Goal: Task Accomplishment & Management: Manage account settings

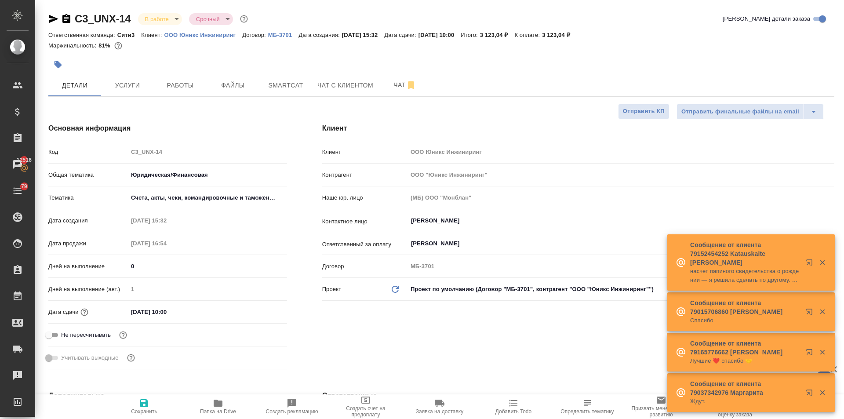
select select "RU"
click at [164, 85] on span "Работы" at bounding box center [180, 85] width 42 height 11
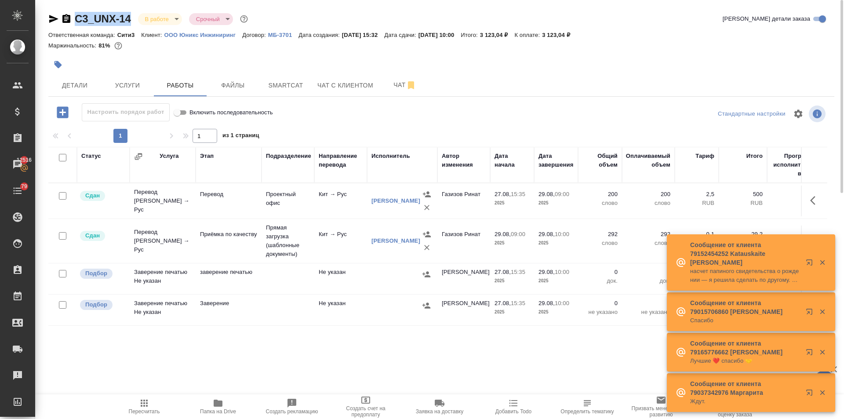
click at [62, 273] on input "checkbox" at bounding box center [62, 273] width 7 height 7
checkbox input "true"
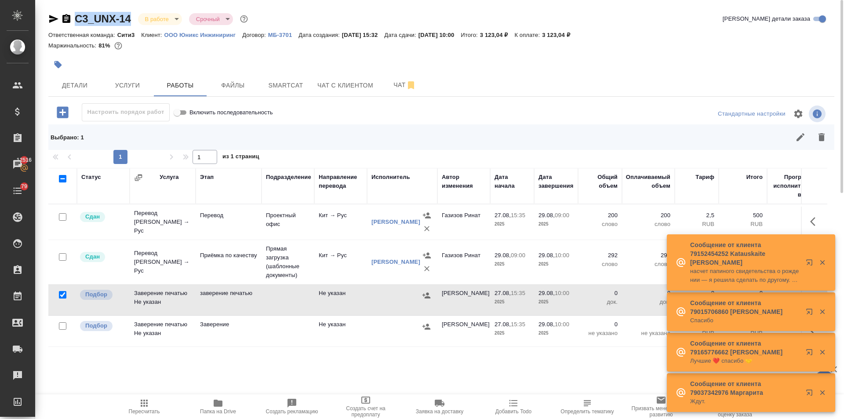
click at [59, 325] on input "checkbox" at bounding box center [62, 325] width 7 height 7
checkbox input "true"
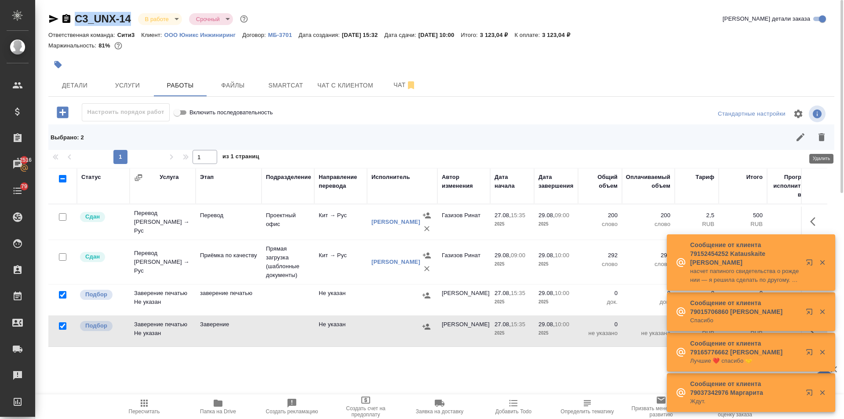
click at [825, 139] on icon "button" at bounding box center [821, 137] width 11 height 11
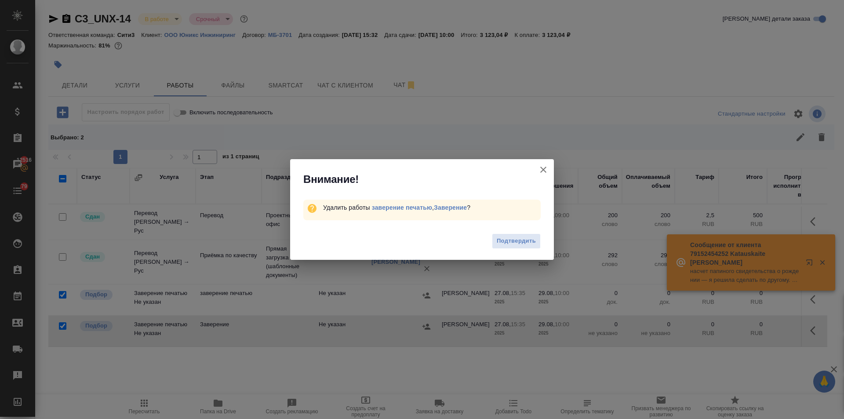
click at [543, 238] on div "Подтвердить" at bounding box center [422, 242] width 264 height 35
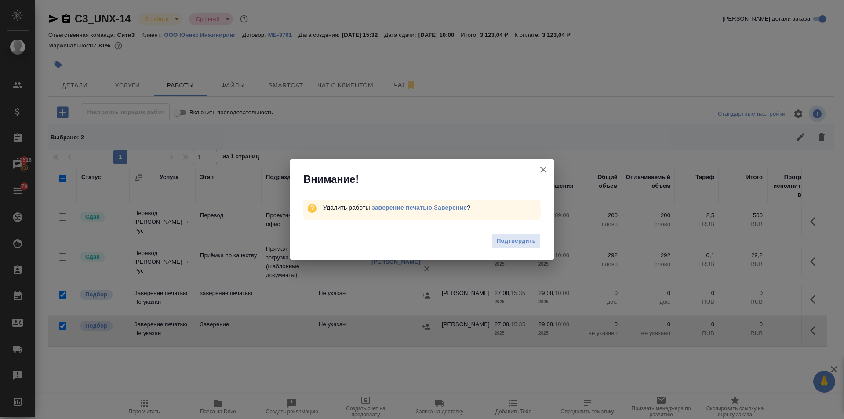
click at [538, 239] on button "Подтвердить" at bounding box center [516, 240] width 49 height 15
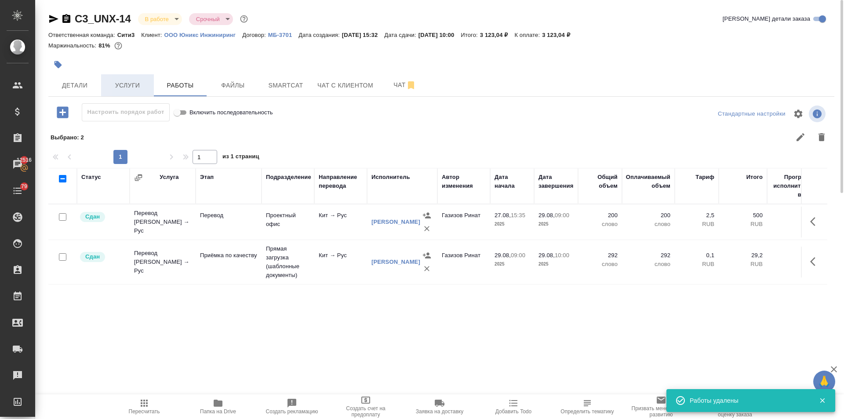
click at [113, 84] on span "Услуги" at bounding box center [127, 85] width 42 height 11
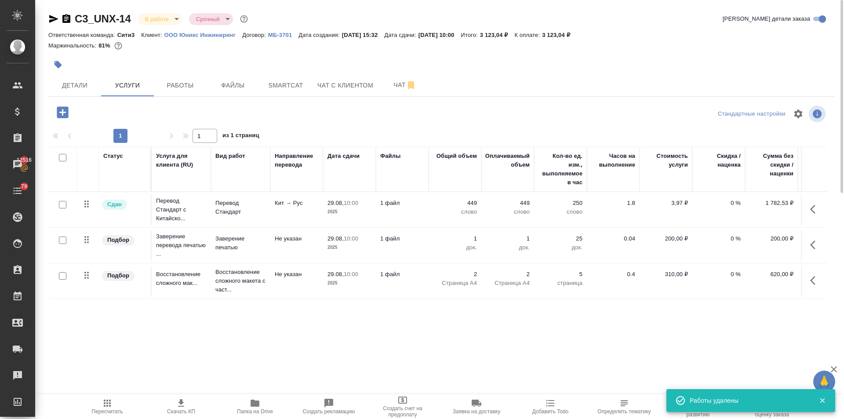
scroll to position [0, 50]
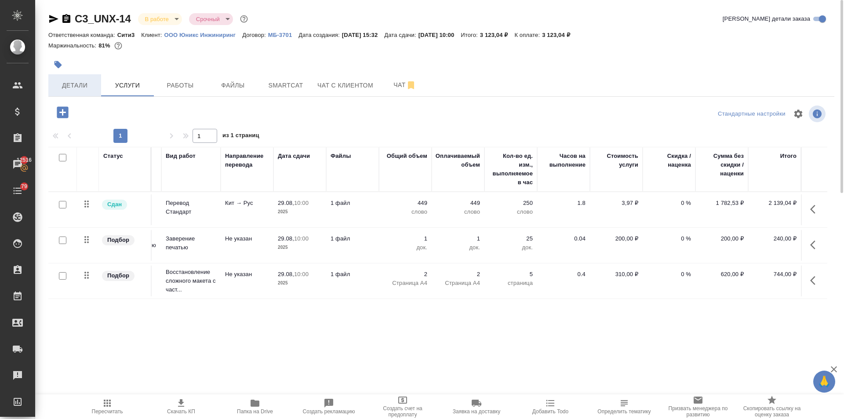
click at [73, 84] on span "Детали" at bounding box center [75, 85] width 42 height 11
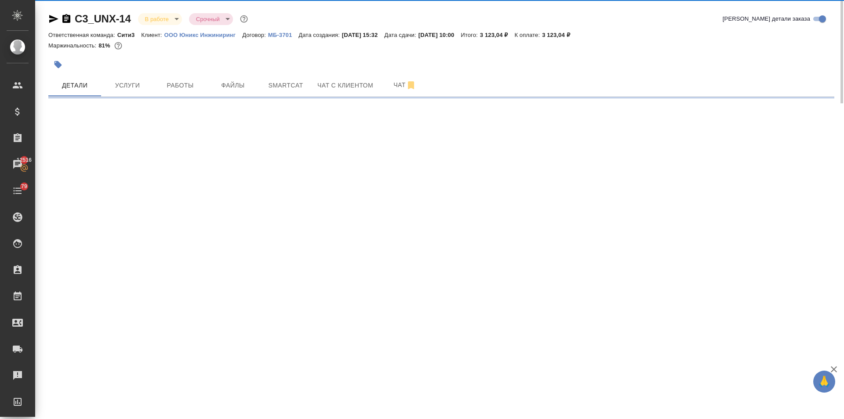
select select "RU"
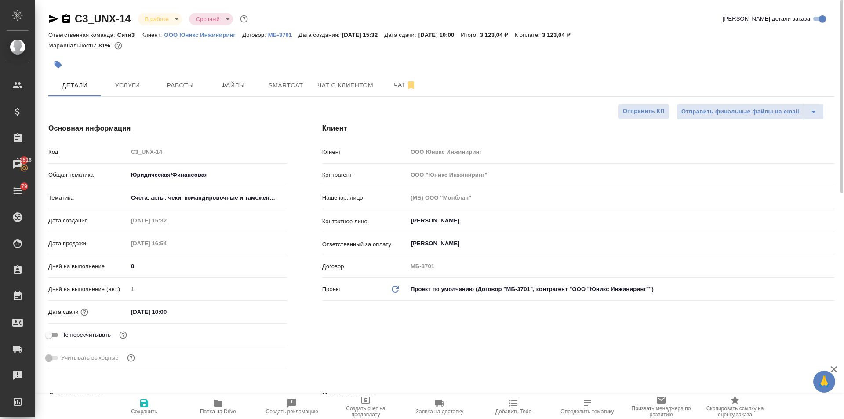
type textarea "x"
type input "Газизов Ринат"
type input "Переверзева Анна a.pereverzeva"
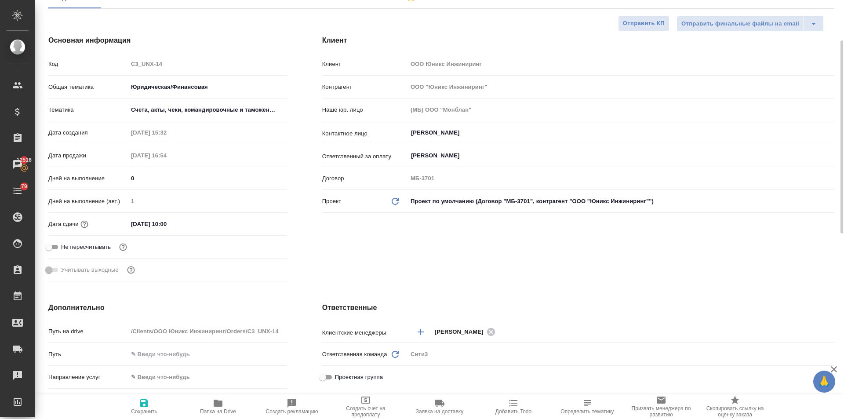
scroll to position [176, 0]
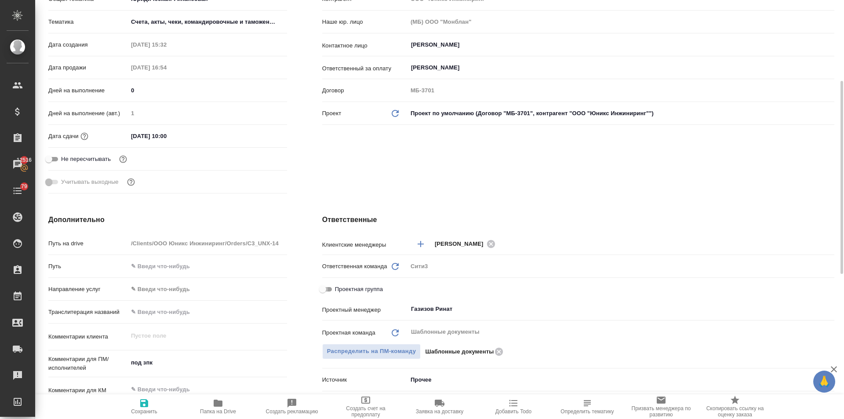
click at [329, 290] on input "Проектная группа" at bounding box center [323, 289] width 32 height 11
checkbox input "true"
type textarea "x"
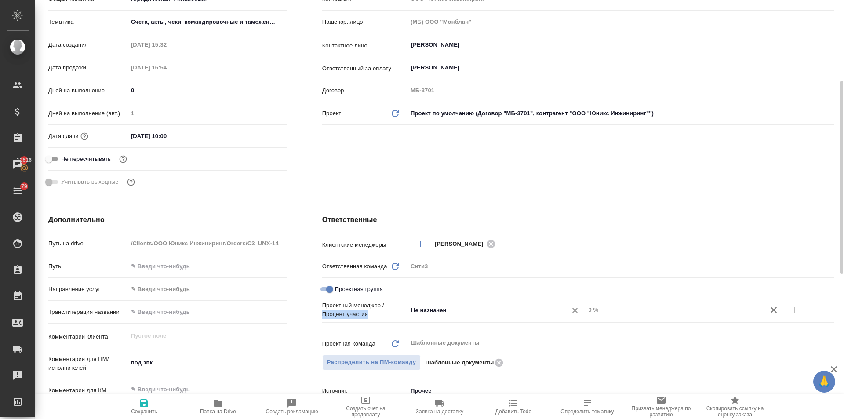
drag, startPoint x: 458, startPoint y: 302, endPoint x: 424, endPoint y: 311, distance: 35.0
click at [401, 304] on div "Проектный менеджер / Процент участия Не назначен ​ 0 %" at bounding box center [578, 310] width 512 height 18
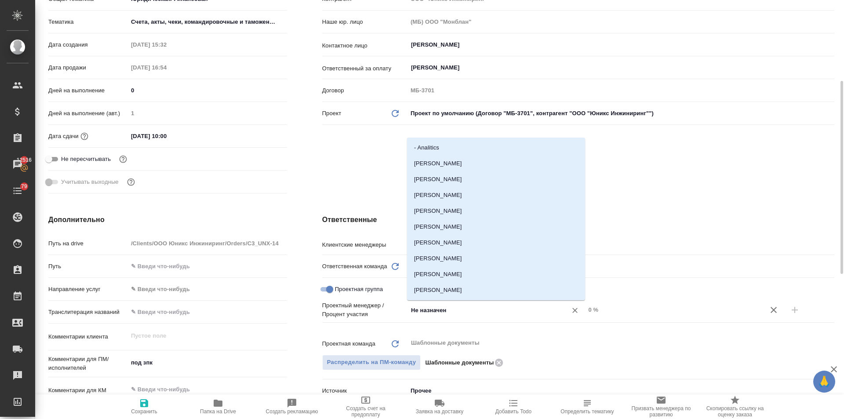
drag, startPoint x: 461, startPoint y: 309, endPoint x: 375, endPoint y: 316, distance: 85.6
click at [375, 316] on div "Проектный менеджер / Процент участия Не назначен ​ 0 %" at bounding box center [578, 310] width 512 height 18
type input "ринат"
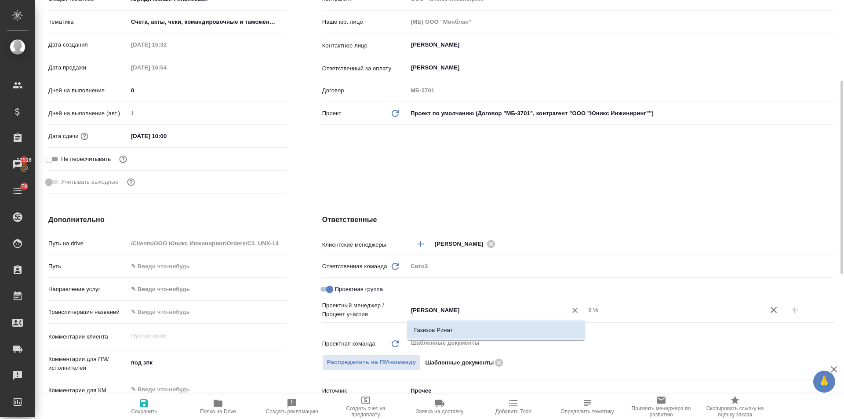
click at [446, 332] on li "Газизов Ринат" at bounding box center [496, 330] width 178 height 16
type textarea "x"
drag, startPoint x: 592, startPoint y: 306, endPoint x: 584, endPoint y: 308, distance: 8.0
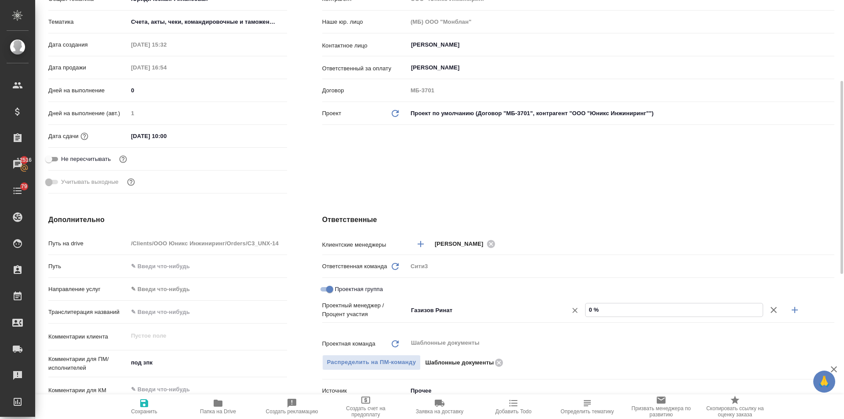
click at [584, 308] on div "Газизов Ринат ​ 0 %" at bounding box center [621, 309] width 427 height 15
type textarea "x"
type input "93 %"
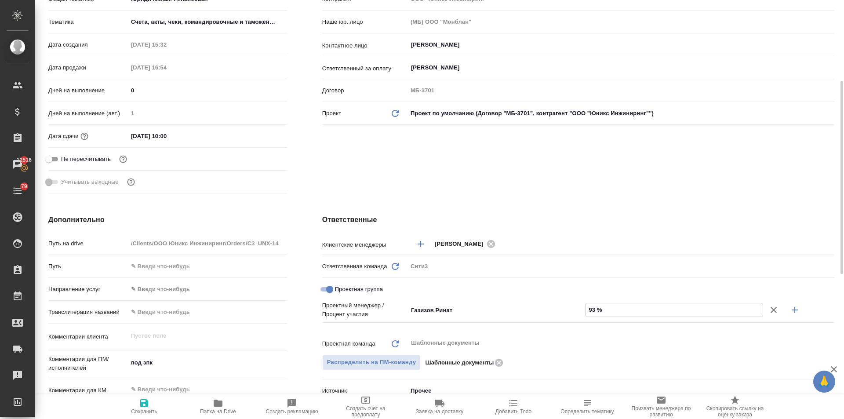
type textarea "x"
type input "93 %"
click at [795, 307] on icon "button" at bounding box center [795, 310] width 6 height 6
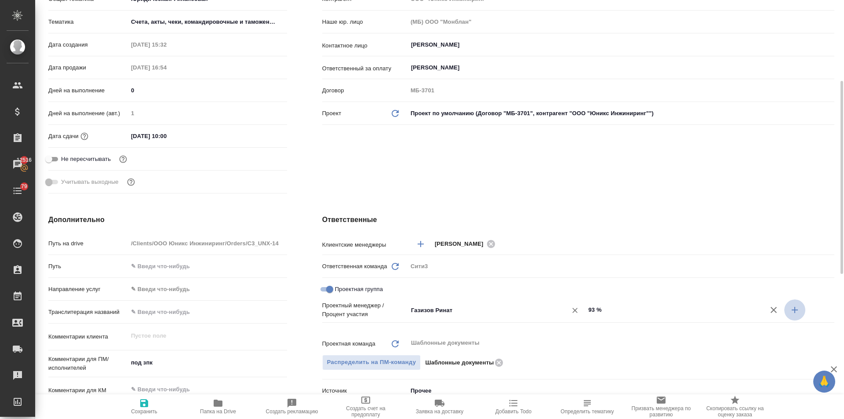
type textarea "x"
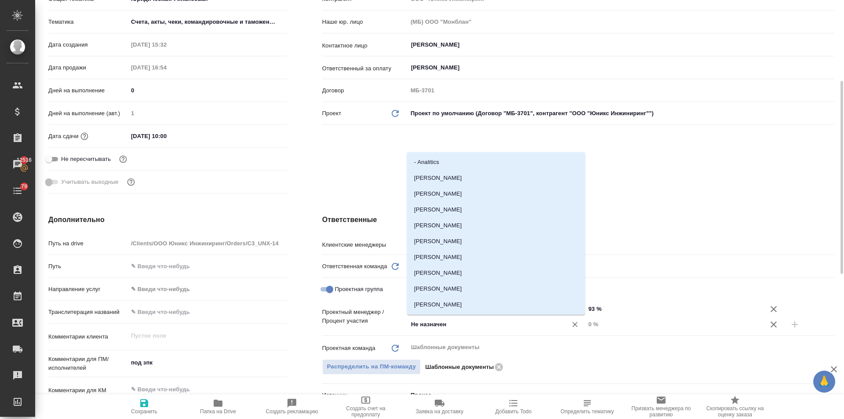
drag, startPoint x: 458, startPoint y: 323, endPoint x: 210, endPoint y: 321, distance: 247.5
click at [210, 321] on div "Дополнительно Путь на drive /Clients/ООО Юникс Инжиниринг/Orders/C3_UNX-14 Путь…" at bounding box center [441, 382] width 821 height 371
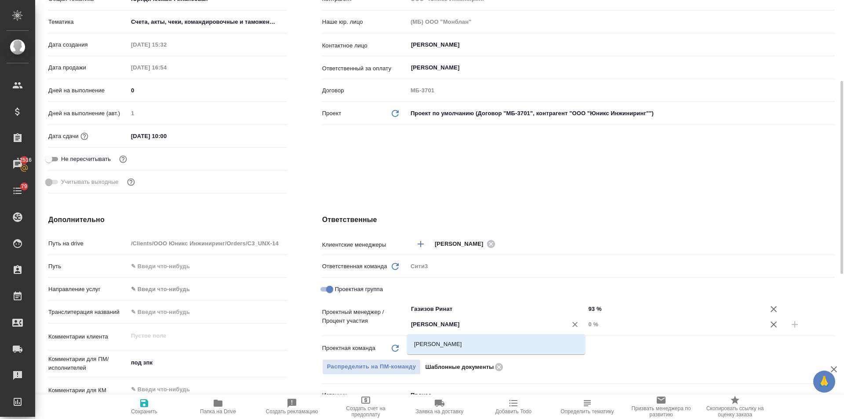
type input "ильин"
click at [463, 343] on li "[PERSON_NAME]" at bounding box center [496, 344] width 178 height 16
type textarea "x"
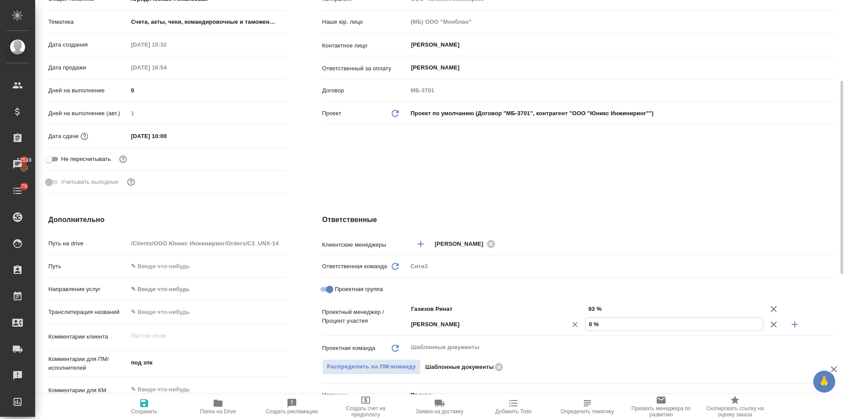
drag, startPoint x: 592, startPoint y: 321, endPoint x: 585, endPoint y: 325, distance: 8.5
click at [585, 325] on div "Ильина Екатерина ​ 0 %" at bounding box center [621, 324] width 427 height 15
type textarea "x"
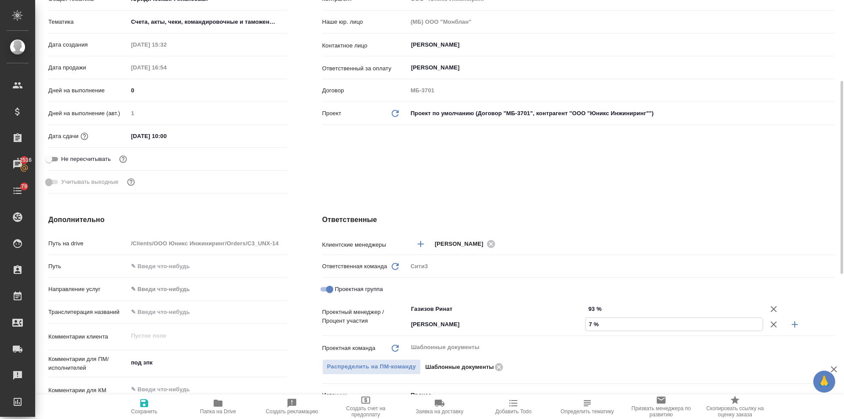
type input "7 %"
click at [149, 401] on icon "button" at bounding box center [144, 403] width 11 height 11
type textarea "x"
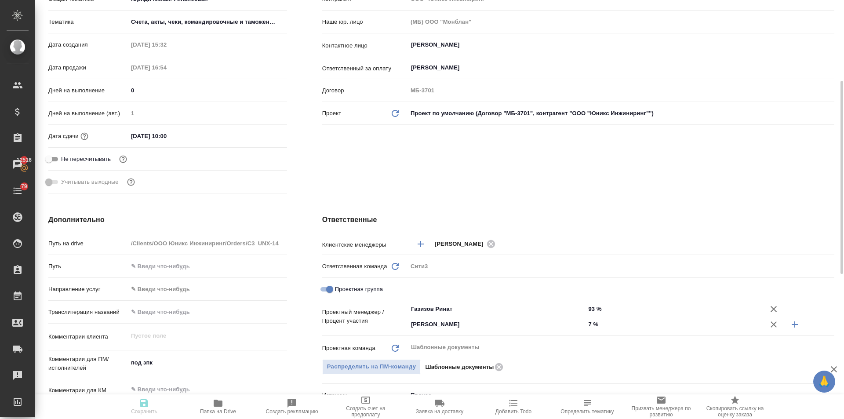
type textarea "x"
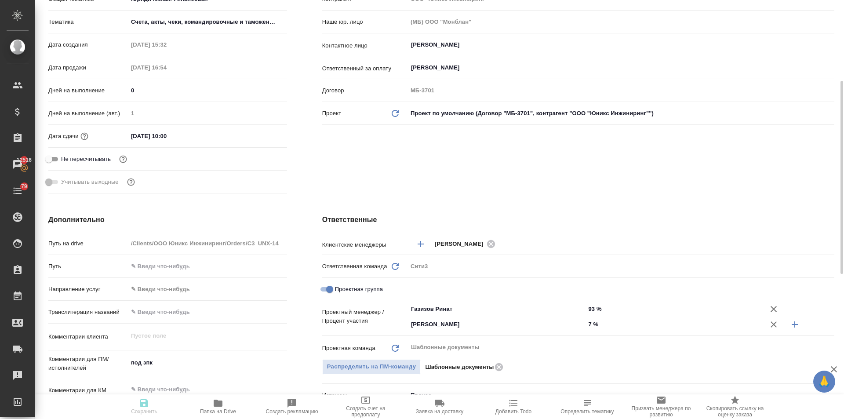
type textarea "x"
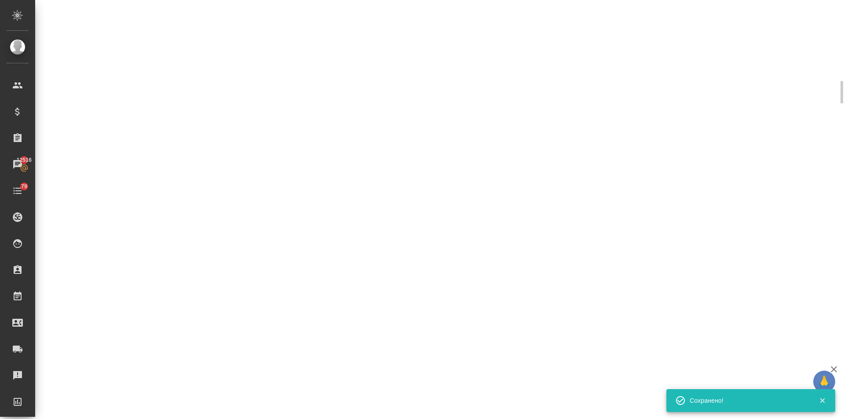
type input "completed"
select select "RU"
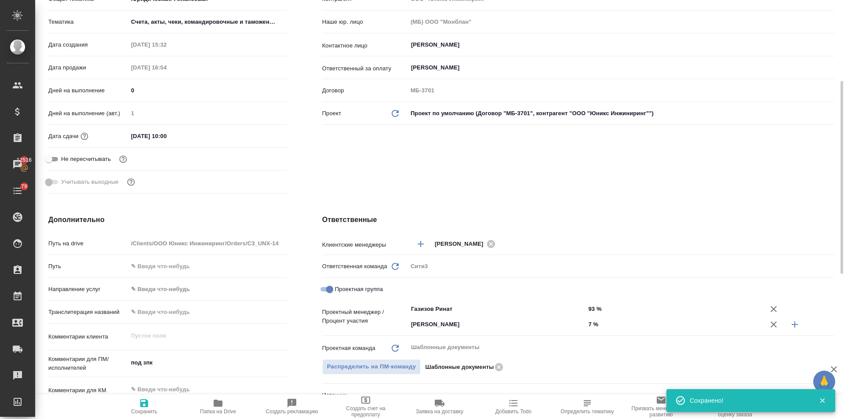
type textarea "x"
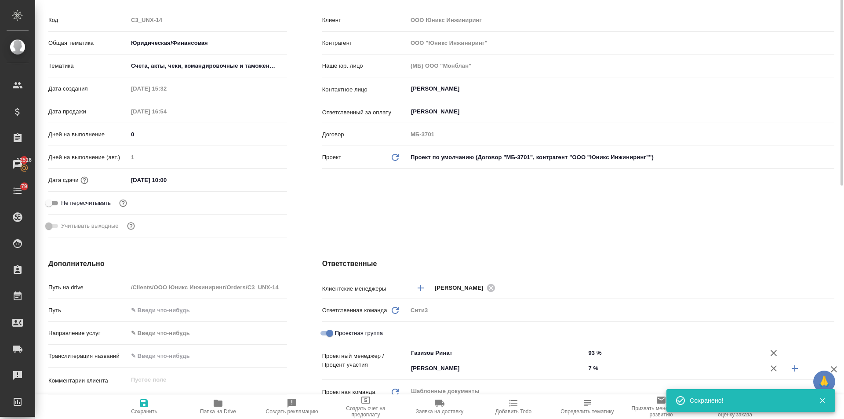
scroll to position [0, 0]
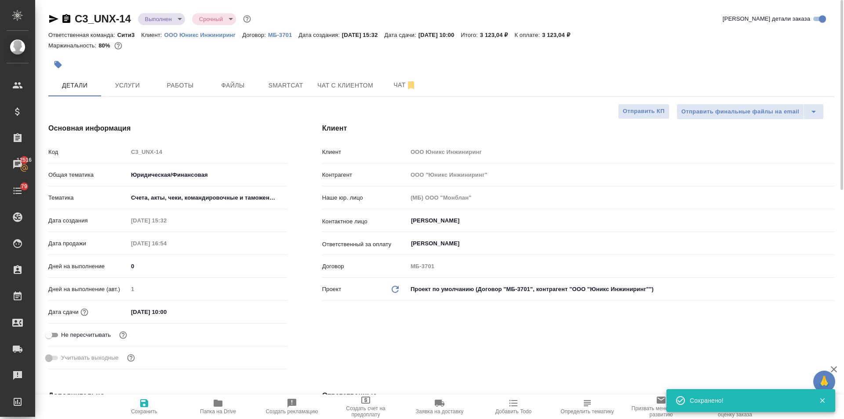
click at [161, 21] on body "🙏 .cls-1 fill:#fff; AWATERA Ilina Ekaterina Клиенты Спецификации Заказы 12516 Ч…" at bounding box center [422, 209] width 844 height 419
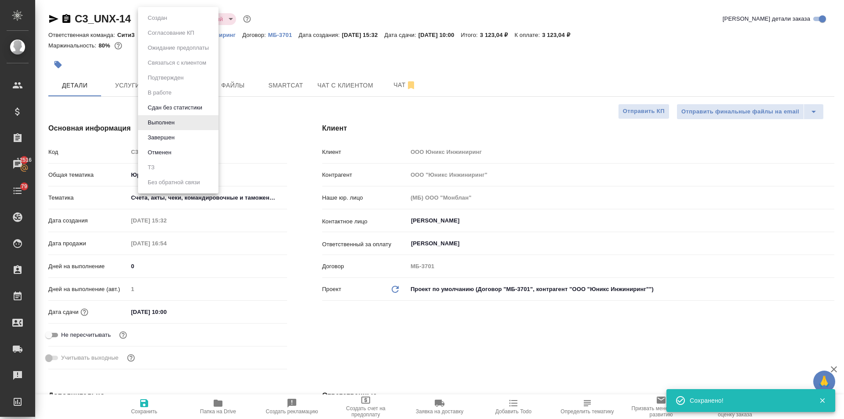
click at [168, 132] on li "Завершен" at bounding box center [178, 137] width 80 height 15
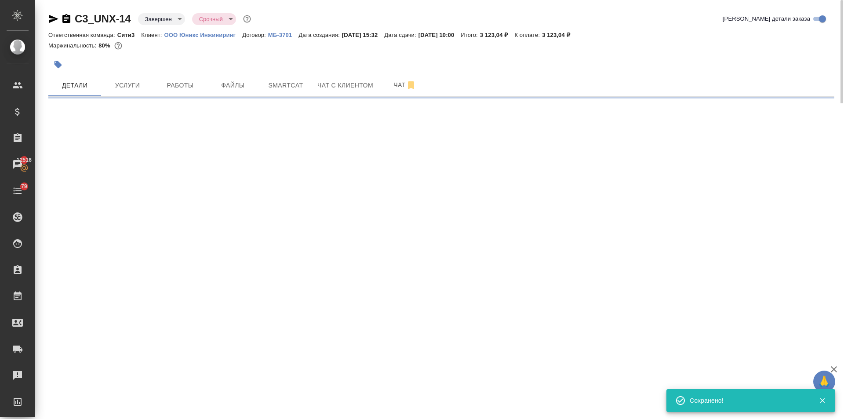
select select "RU"
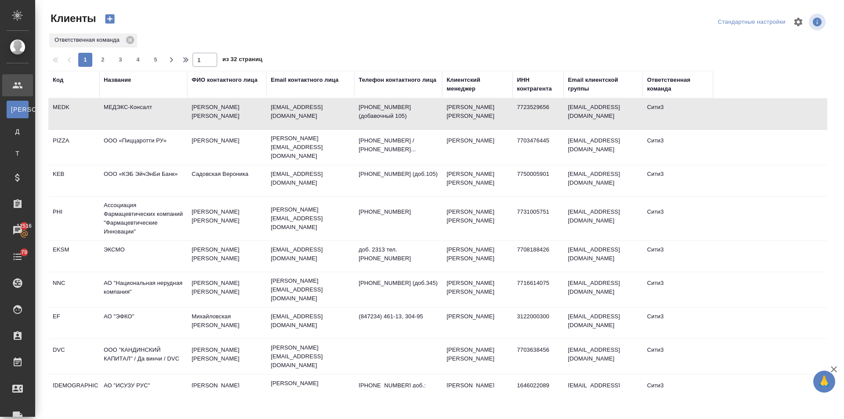
select select "RU"
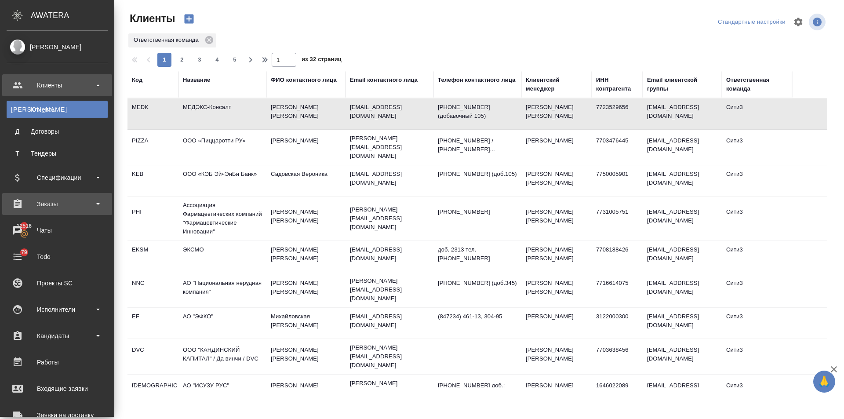
click at [45, 199] on div "Заказы" at bounding box center [57, 203] width 101 height 13
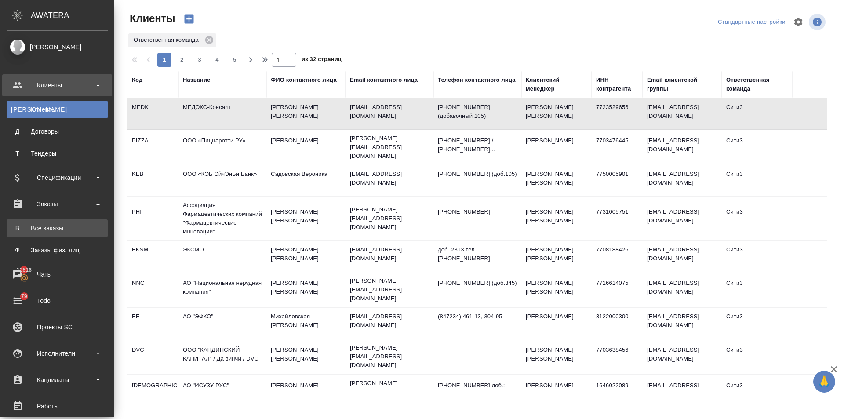
click at [74, 231] on div "Все заказы" at bounding box center [57, 228] width 92 height 9
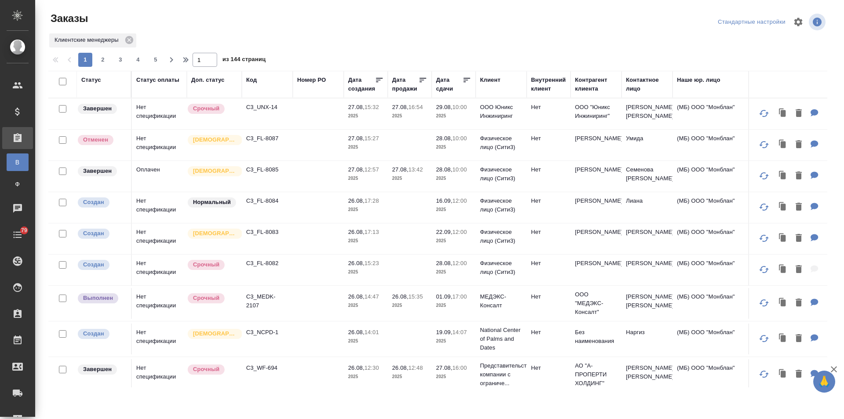
click at [444, 85] on div "Дата сдачи" at bounding box center [449, 85] width 26 height 18
select select "7"
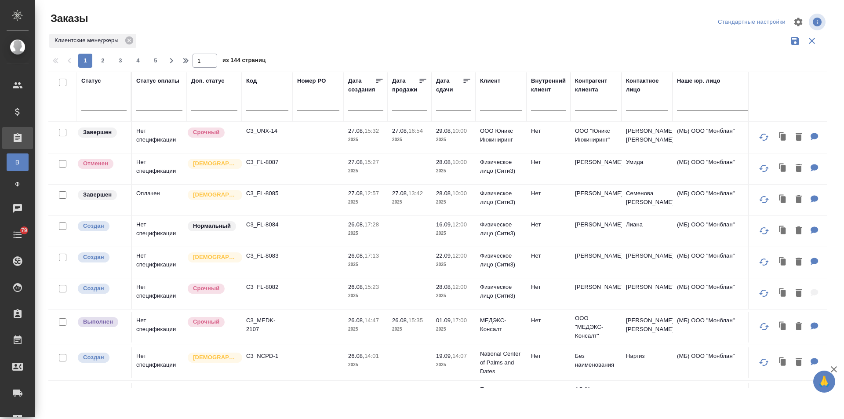
click at [443, 105] on input "text" at bounding box center [456, 104] width 30 height 12
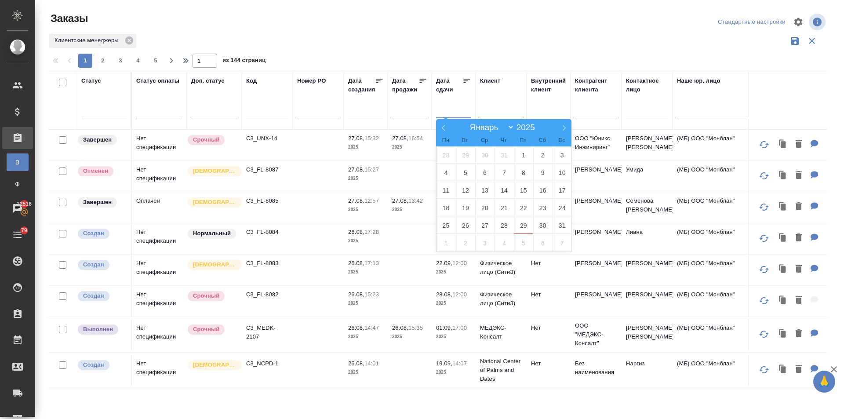
click at [292, 52] on div at bounding box center [441, 51] width 786 height 4
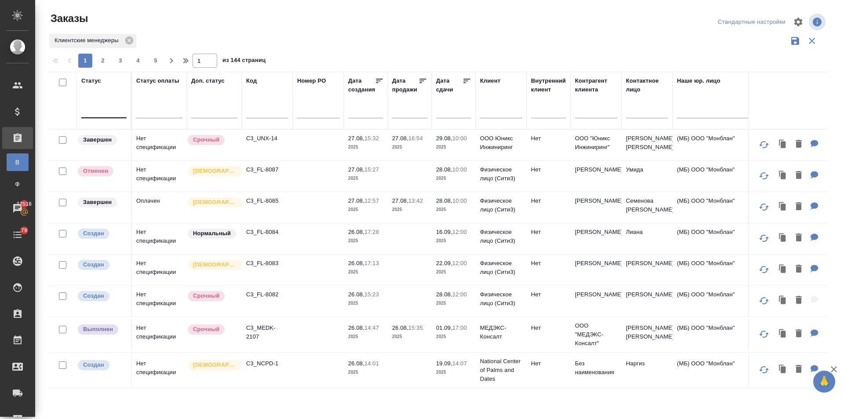
click at [94, 110] on div at bounding box center [103, 109] width 45 height 13
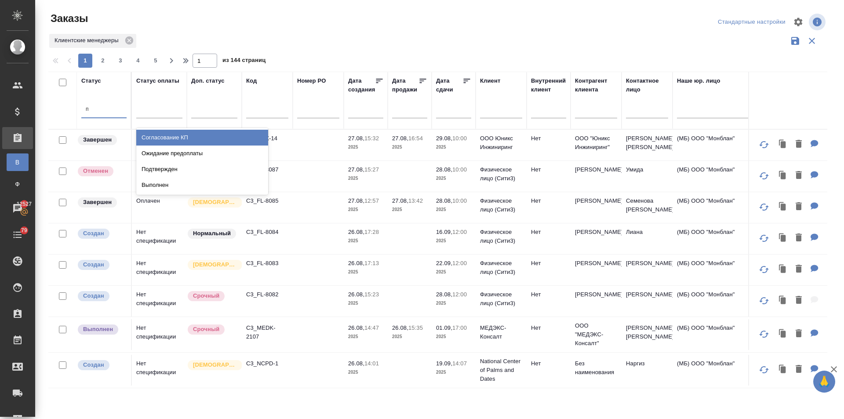
type input "п"
